Goal: Task Accomplishment & Management: Use online tool/utility

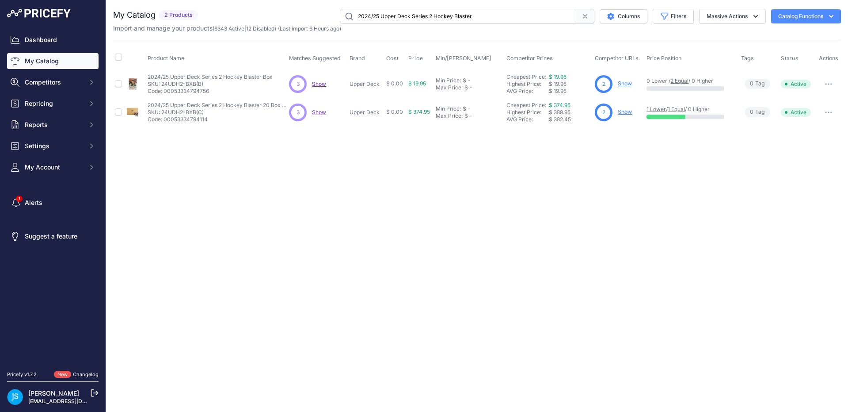
click at [374, 13] on input "2024/25 Upper Deck Series 2 Hockey Blaster" at bounding box center [458, 16] width 237 height 15
type input "2024/25 Panini Donruss Optic Basketball Hobby"
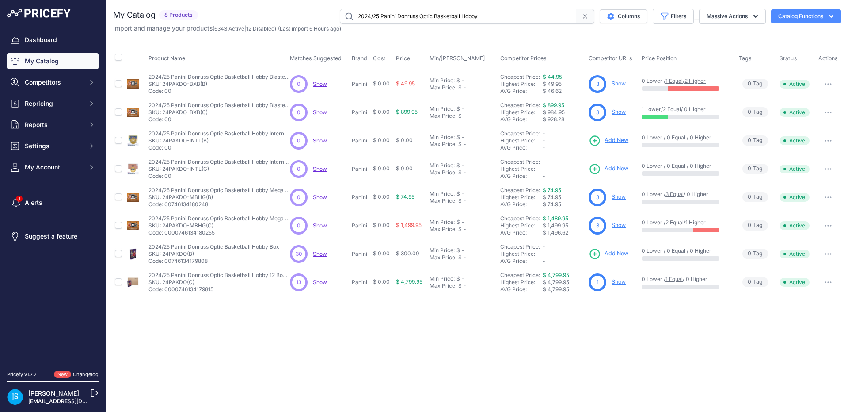
click at [613, 253] on span "Add New" at bounding box center [617, 253] width 24 height 8
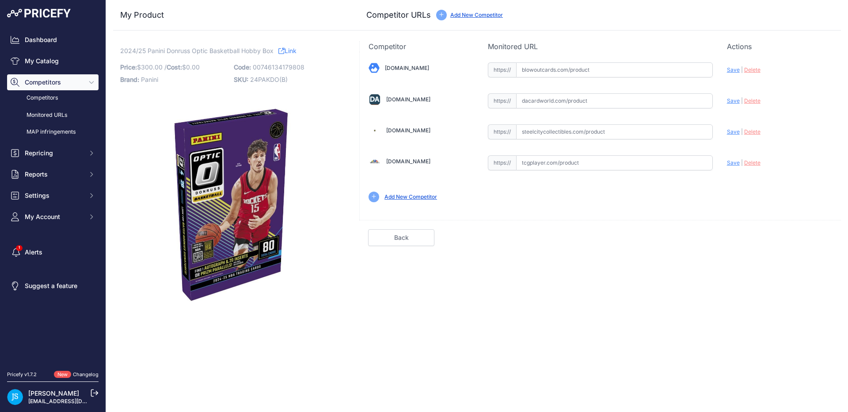
click at [614, 69] on input "text" at bounding box center [614, 69] width 197 height 15
paste input "[URL][DOMAIN_NAME]"
click at [731, 71] on span "Save" at bounding box center [733, 69] width 13 height 7
type input "https://www.blowoutcards.com/sports-cards/basketball-cards/2024-25-panini-donru…"
click at [617, 134] on input "text" at bounding box center [614, 131] width 197 height 15
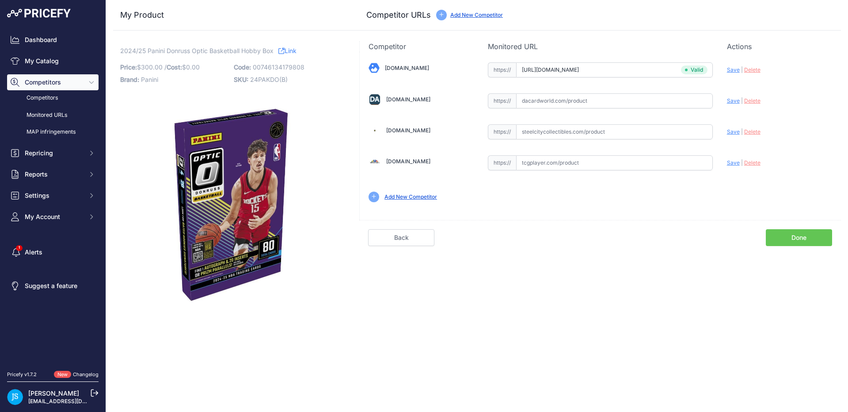
paste input "https://www.steelcitycollectibles.com/i/2024-25-panini-donruss-optic-basketball…"
click at [735, 134] on span "Save" at bounding box center [733, 131] width 13 height 7
type input "https://www.steelcitycollectibles.com/i/2024-25-panini-donruss-optic-basketball…"
drag, startPoint x: 116, startPoint y: 49, endPoint x: 272, endPoint y: 55, distance: 156.6
click at [272, 55] on div "2024/25 Panini Donruss Optic Basketball Hobby Box Link Price: $ 300.00 / 0.00" at bounding box center [231, 176] width 236 height 271
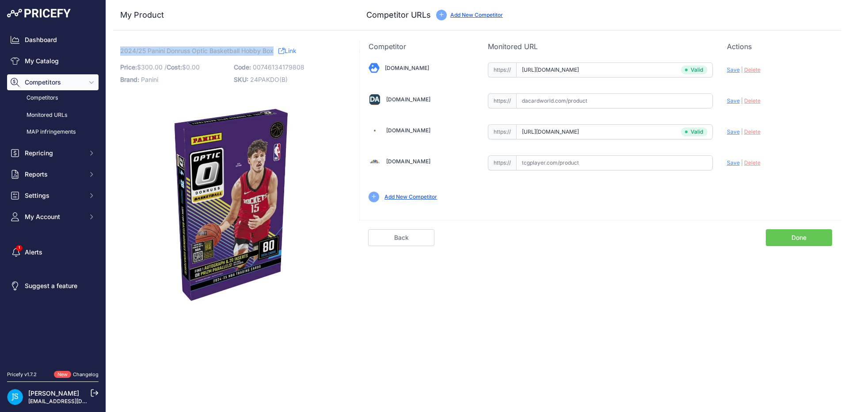
copy span "2024/25 Panini Donruss Optic Basketball Hobby Box"
click at [643, 97] on input "text" at bounding box center [614, 100] width 197 height 15
paste input "https://www.dacardworld.com/sports-cards/2024-25-panini-donruss-optic-basketbal…"
click at [733, 102] on span "Save" at bounding box center [733, 100] width 13 height 7
type input "https://www.dacardworld.com/sports-cards/2024-25-panini-donruss-optic-basketbal…"
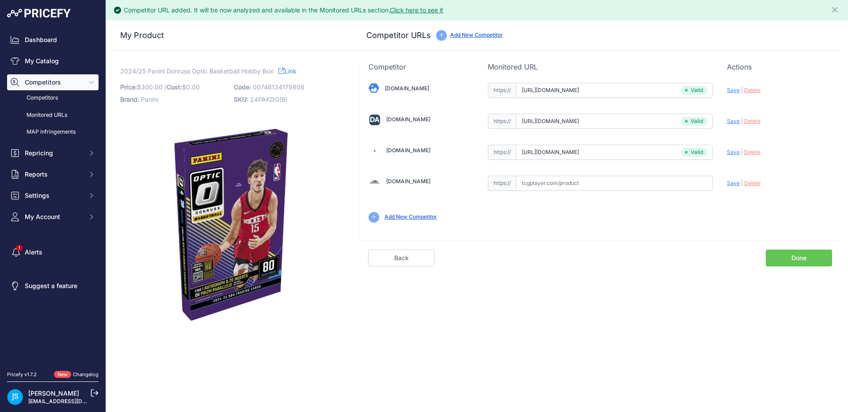
click at [801, 259] on link "Done" at bounding box center [799, 257] width 66 height 17
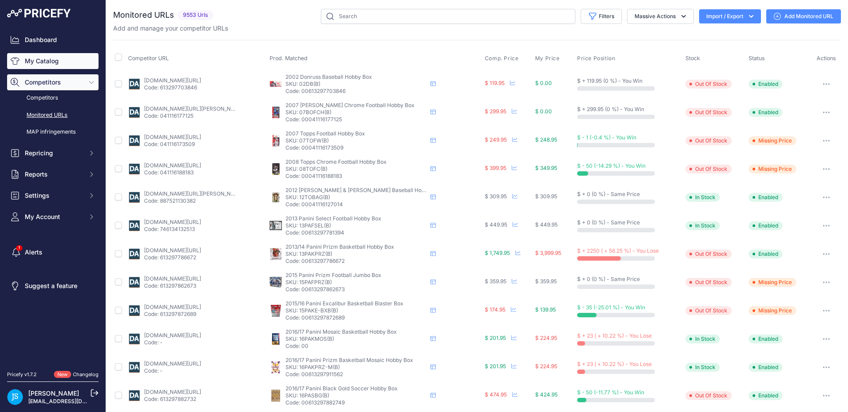
click at [49, 62] on link "My Catalog" at bounding box center [53, 61] width 92 height 16
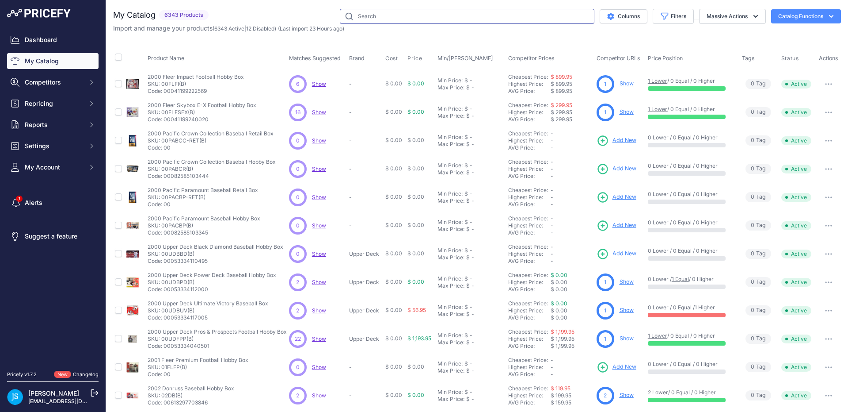
click at [359, 18] on input "text" at bounding box center [467, 16] width 255 height 15
paste input "https://www.dacardworld.com/sports-cards/2024-25-panini-donruss-optic-basketbal…"
type input "https://www.dacardworld.com/sports-cards/2024-25-panini-donruss-optic-basketbal…"
click at [359, 18] on input "https://www.dacardworld.com/sports-cards/2024-25-panini-donruss-optic-basketbal…" at bounding box center [467, 16] width 255 height 15
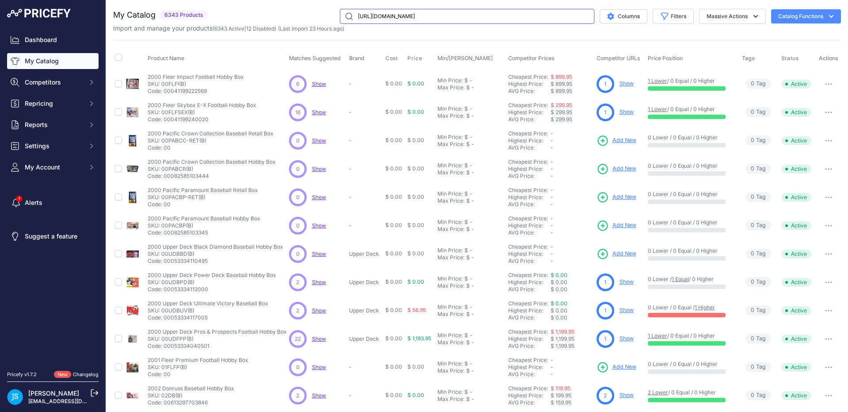
click at [359, 18] on input "https://www.dacardworld.com/sports-cards/2024-25-panini-donruss-optic-basketbal…" at bounding box center [467, 16] width 255 height 15
click at [382, 18] on input "text" at bounding box center [467, 16] width 255 height 15
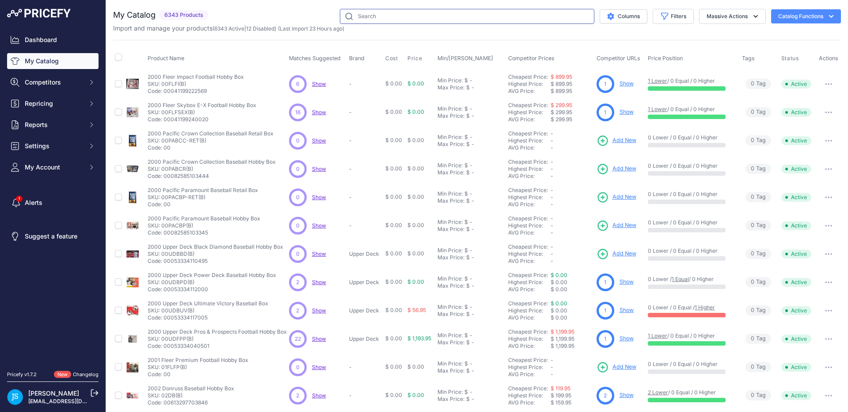
paste input "2024/25 Panini Donruss Optic Basketball Hobby"
type input "2024/25 Panini Donruss Optic Basketball Hobby"
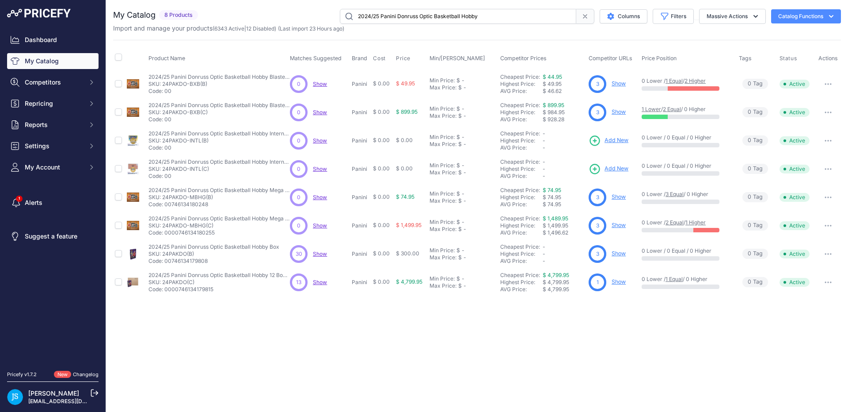
click at [617, 282] on link "Show" at bounding box center [619, 281] width 14 height 7
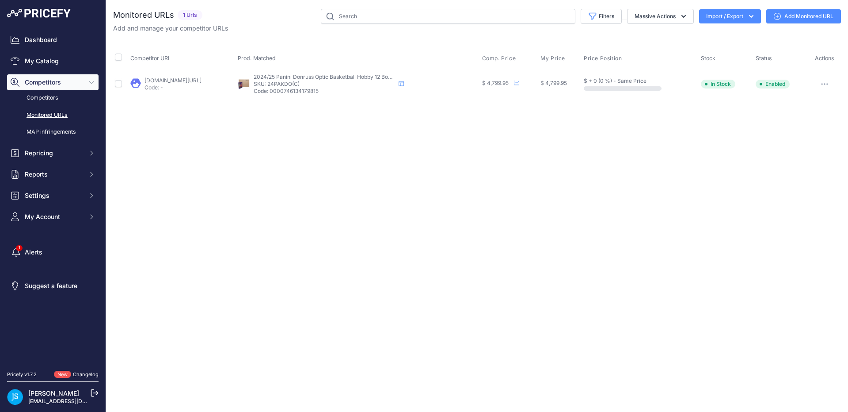
click at [202, 80] on link "[DOMAIN_NAME][URL]" at bounding box center [173, 80] width 57 height 7
click at [786, 12] on link "Add Monitored URL" at bounding box center [804, 16] width 75 height 14
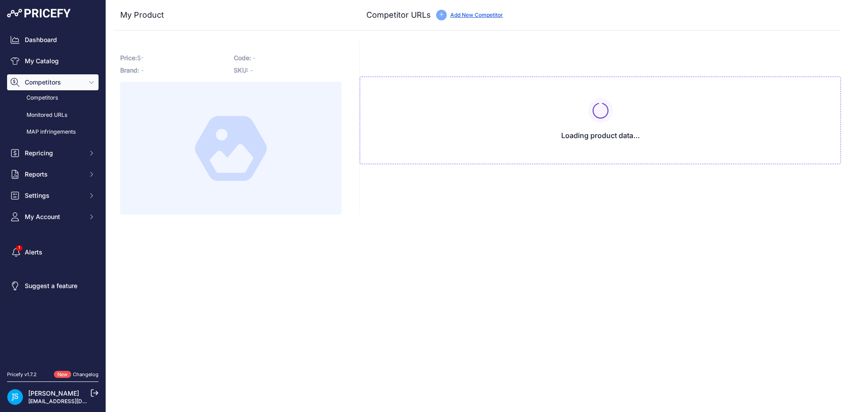
type input "[DOMAIN_NAME][URL]"
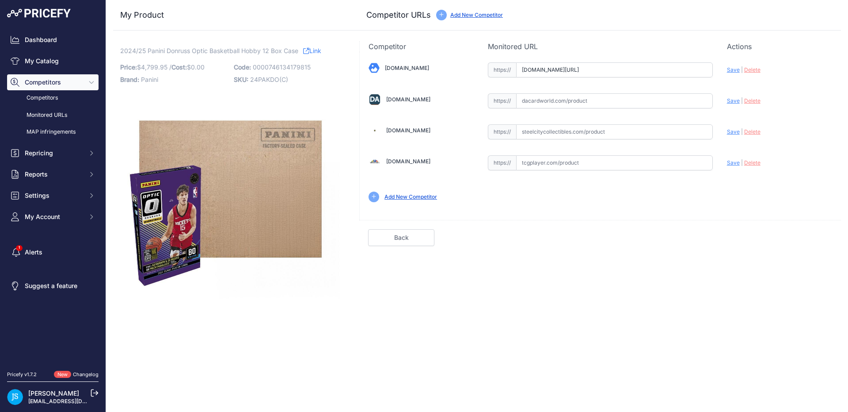
click at [621, 132] on input "text" at bounding box center [614, 131] width 197 height 15
paste input "[URL][DOMAIN_NAME]"
type input "[DOMAIN_NAME][URL]"
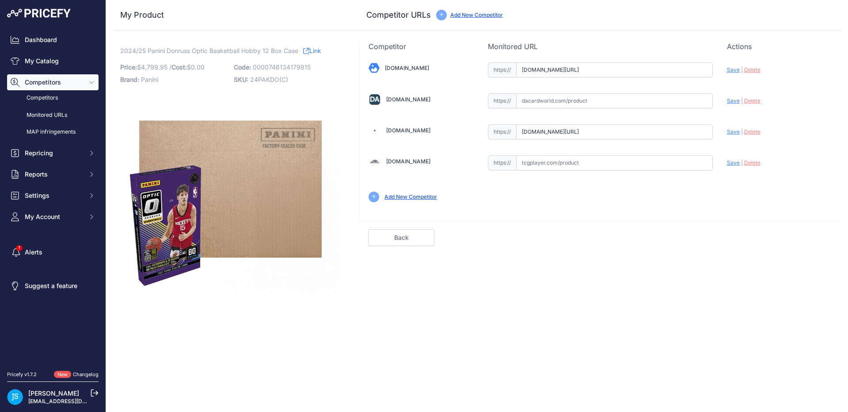
scroll to position [0, 0]
click at [609, 104] on input "text" at bounding box center [614, 100] width 197 height 15
click at [608, 69] on input "[DOMAIN_NAME][URL]" at bounding box center [614, 69] width 197 height 15
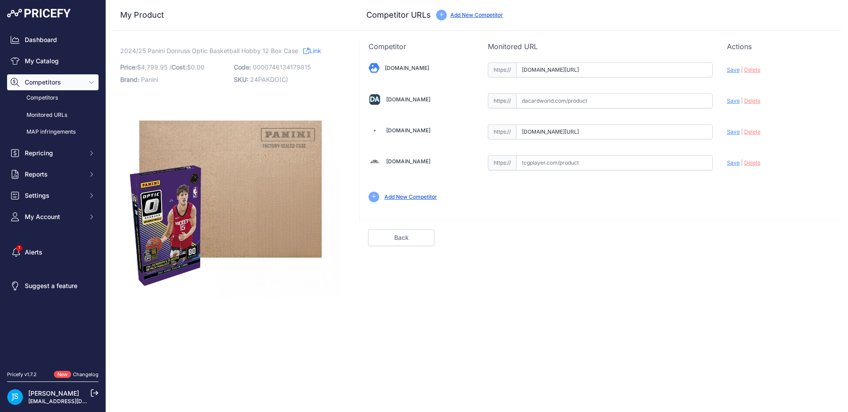
paste input "[URL][DOMAIN_NAME]"
click at [730, 69] on span "Save" at bounding box center [733, 69] width 13 height 7
type input "[URL][DOMAIN_NAME]"
